Goal: Use online tool/utility: Utilize a website feature to perform a specific function

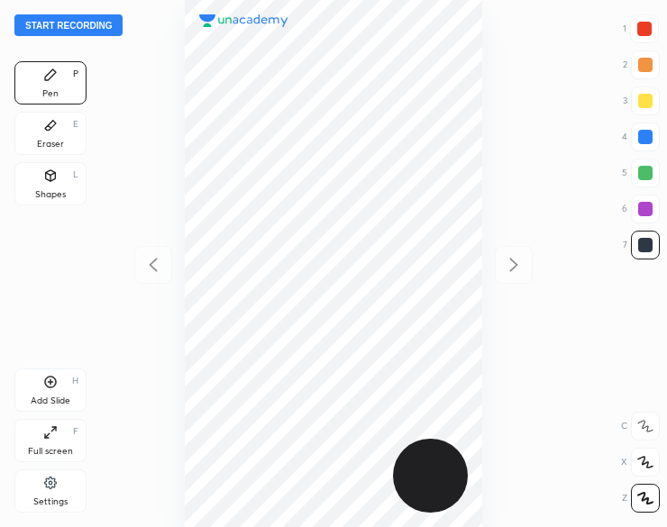
scroll to position [527, 379]
click at [58, 24] on button "Start recording" at bounding box center [68, 25] width 108 height 22
click at [646, 23] on div at bounding box center [644, 29] width 14 height 14
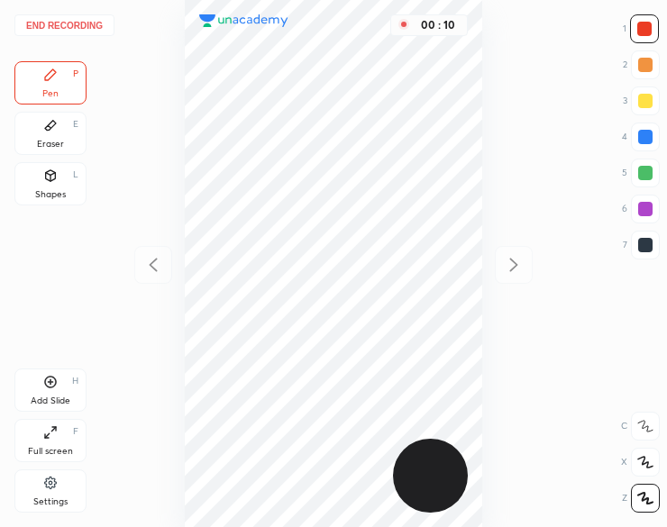
click at [640, 28] on div at bounding box center [644, 29] width 14 height 14
click at [50, 380] on icon at bounding box center [50, 382] width 5 height 5
click at [42, 133] on div "Eraser E" at bounding box center [50, 133] width 72 height 43
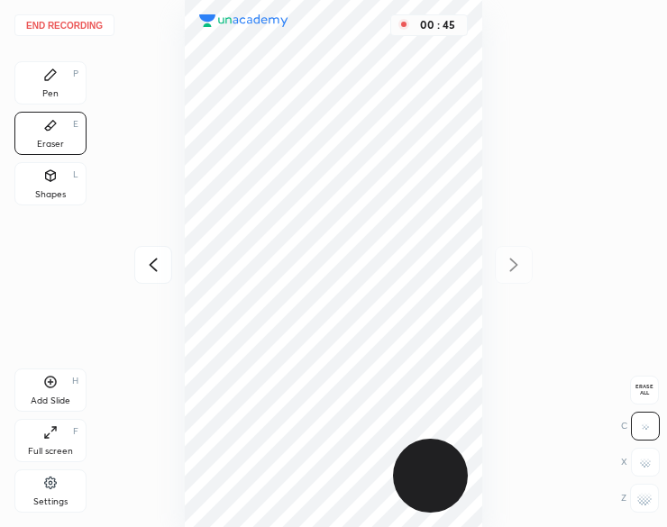
click at [54, 79] on icon at bounding box center [50, 75] width 14 height 14
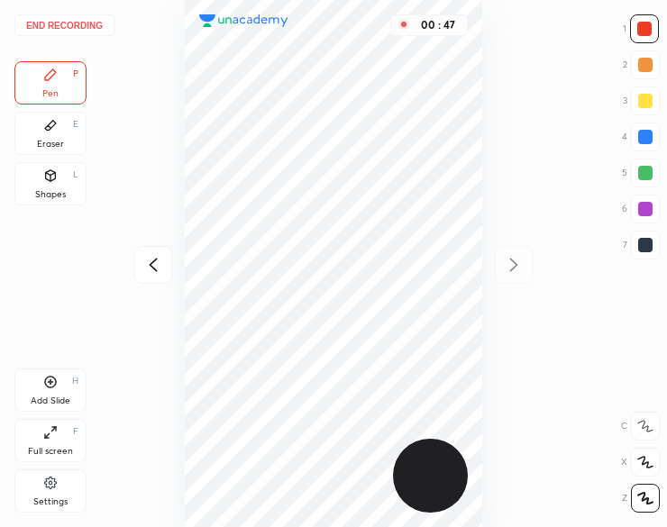
click at [42, 187] on div "Shapes L" at bounding box center [50, 183] width 72 height 43
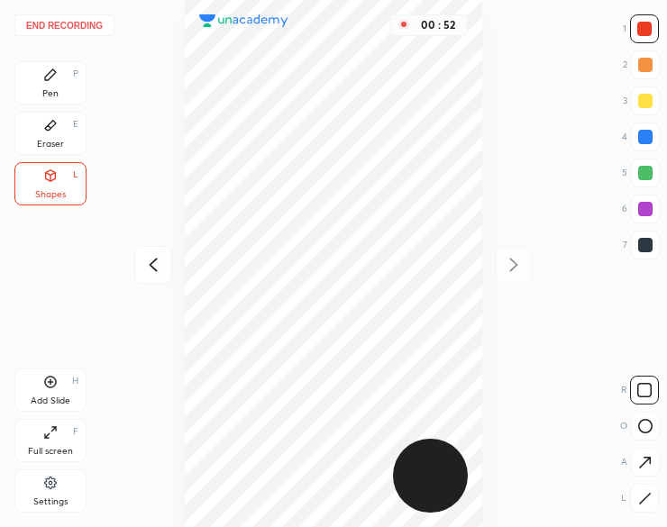
click at [56, 80] on icon at bounding box center [50, 75] width 14 height 14
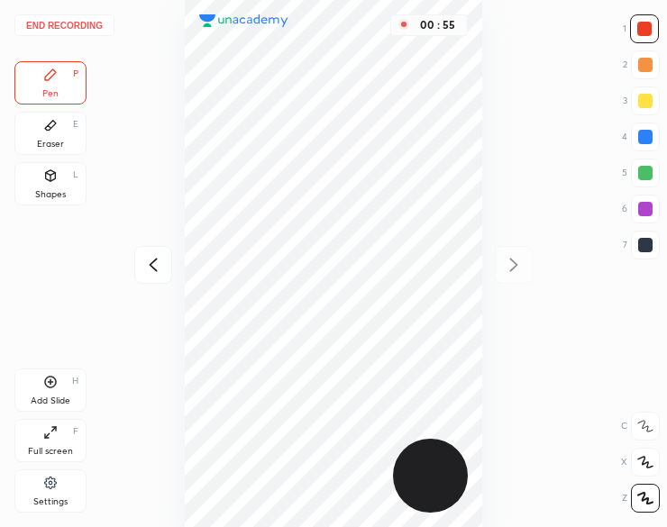
click at [65, 152] on div "Eraser E" at bounding box center [50, 133] width 72 height 43
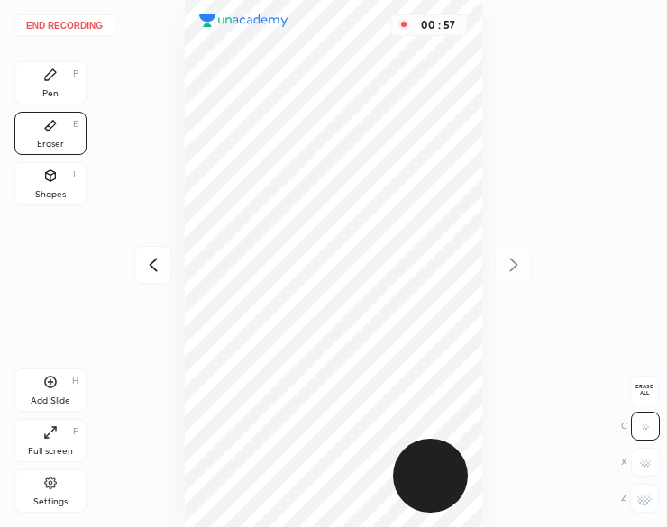
click at [59, 81] on div "Pen P" at bounding box center [50, 82] width 72 height 43
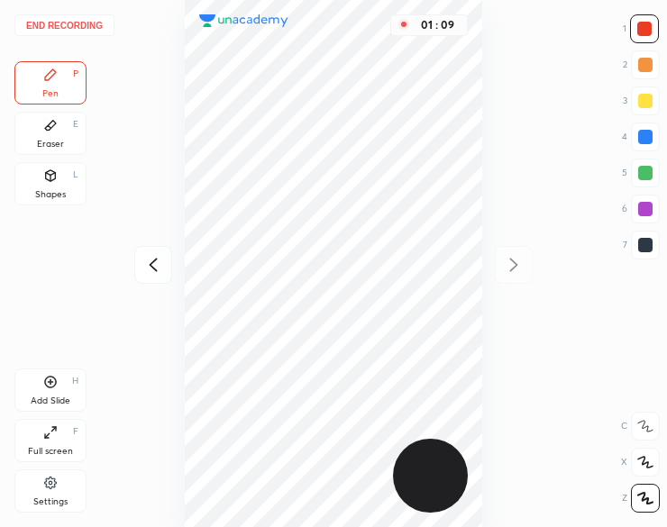
click at [642, 234] on div at bounding box center [645, 245] width 29 height 29
click at [96, 28] on button "End recording" at bounding box center [64, 25] width 100 height 22
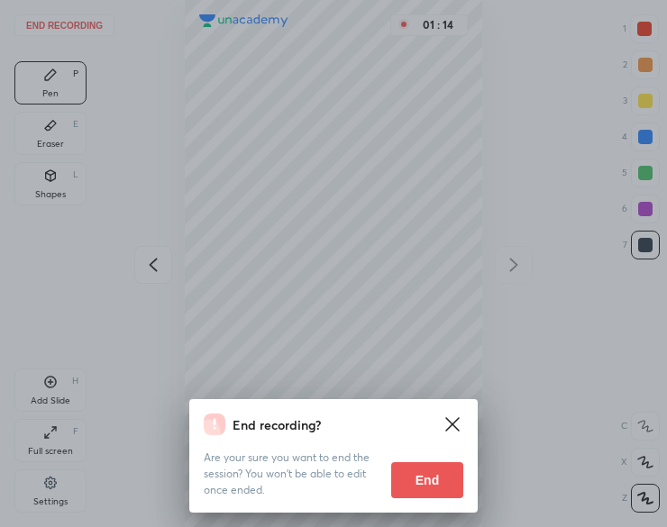
click at [418, 473] on button "End" at bounding box center [427, 481] width 72 height 36
